Goal: Transaction & Acquisition: Purchase product/service

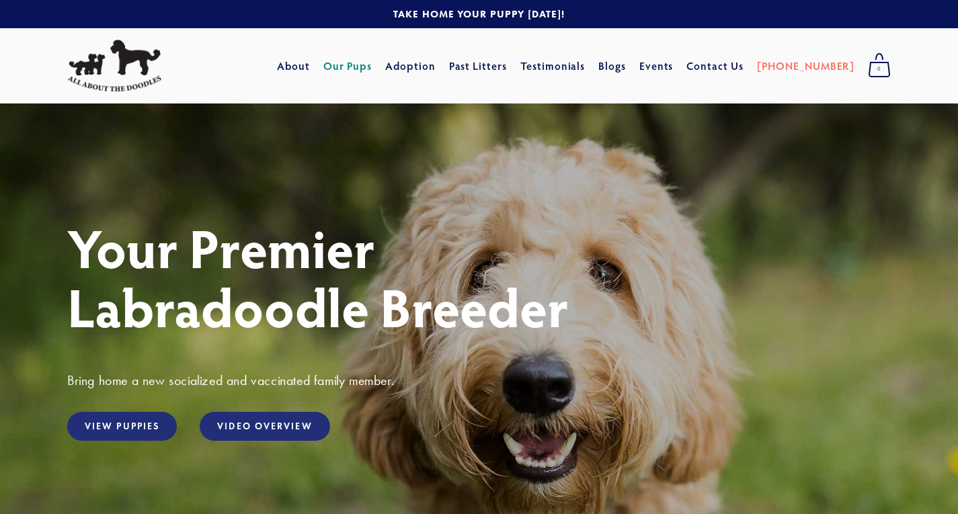
click at [372, 62] on link "Our Pups" at bounding box center [347, 66] width 49 height 24
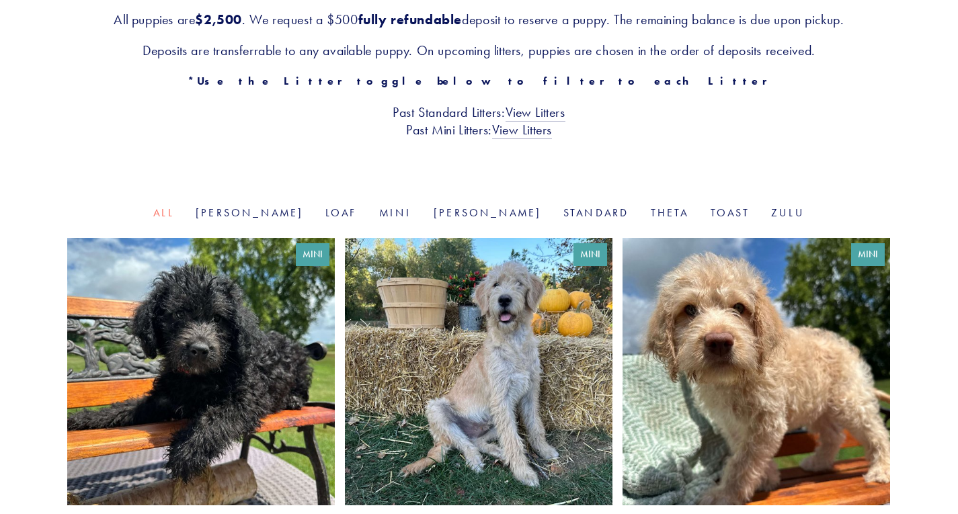
scroll to position [277, 0]
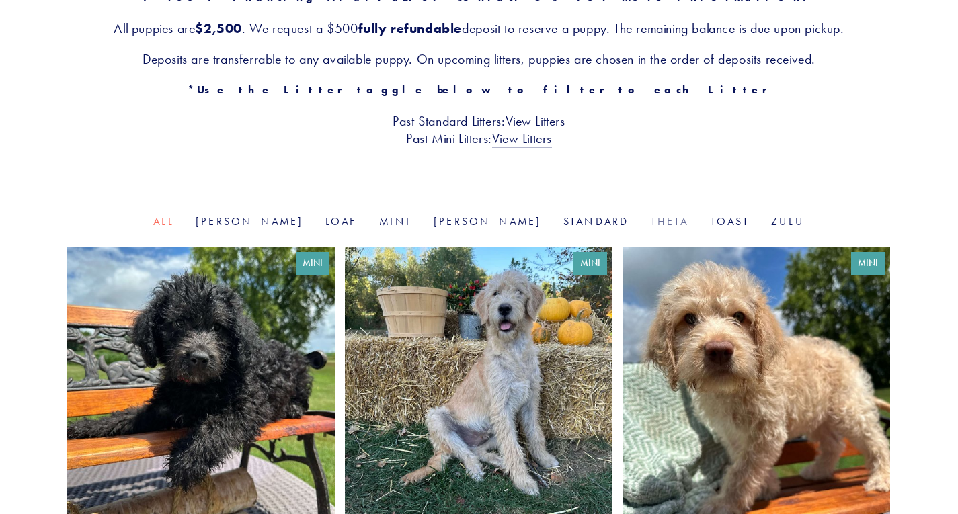
click at [650, 222] on link "Theta" at bounding box center [669, 221] width 38 height 13
click at [202, 376] on link at bounding box center [200, 401] width 267 height 308
click at [443, 376] on link at bounding box center [478, 401] width 267 height 308
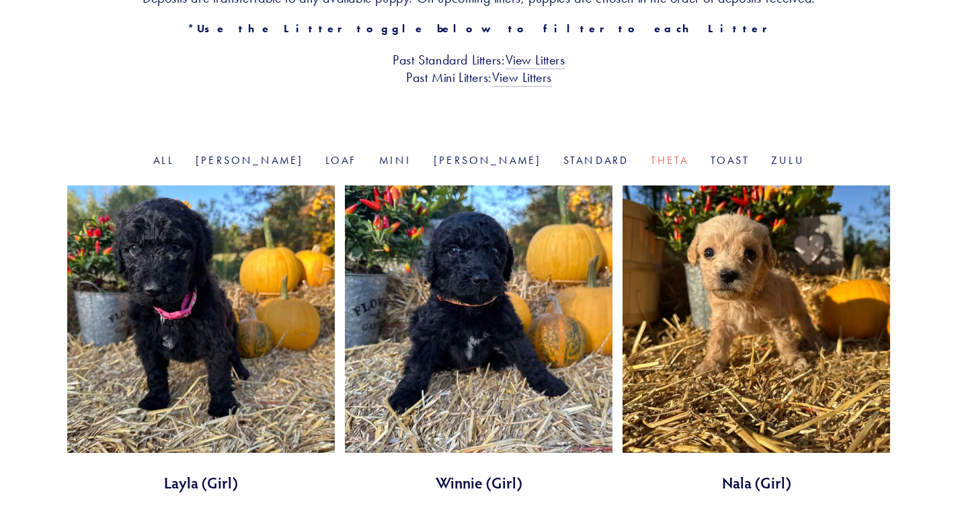
scroll to position [336, 0]
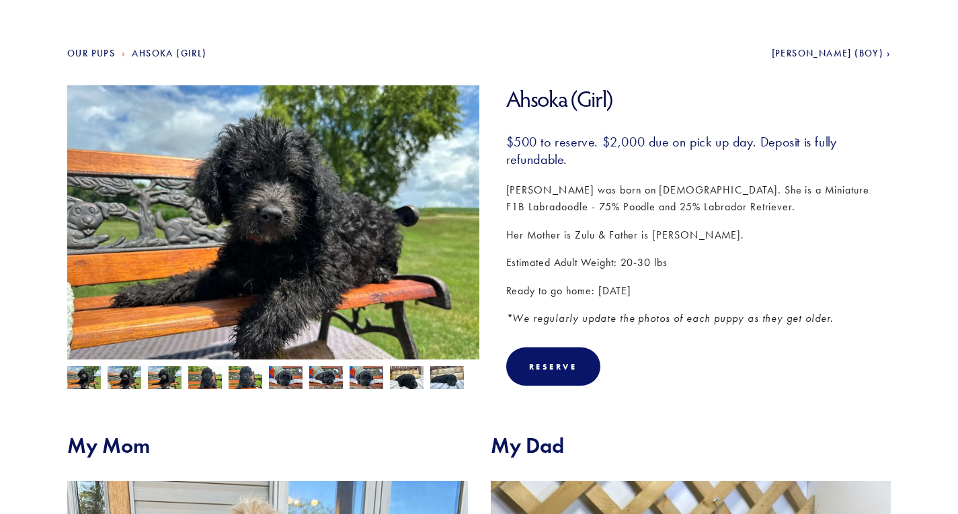
scroll to position [127, 0]
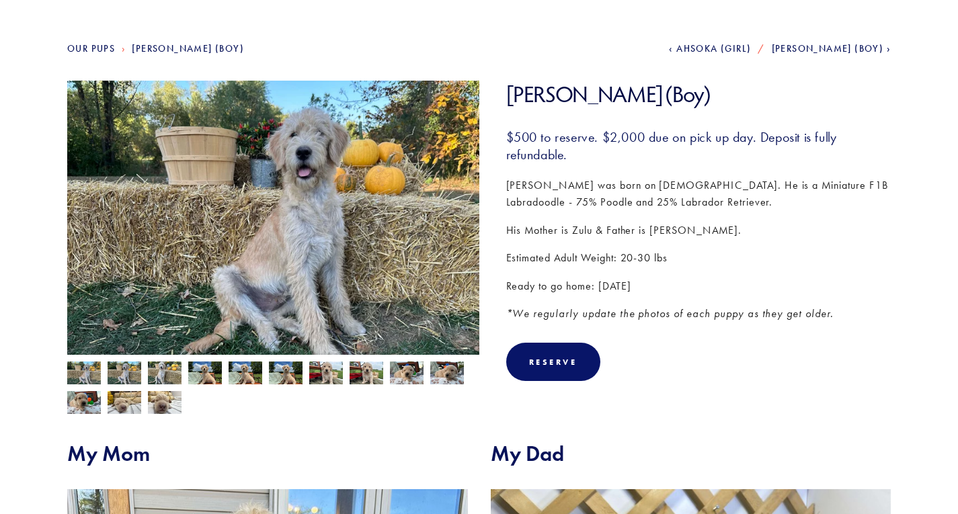
scroll to position [139, 0]
